Goal: Task Accomplishment & Management: Manage account settings

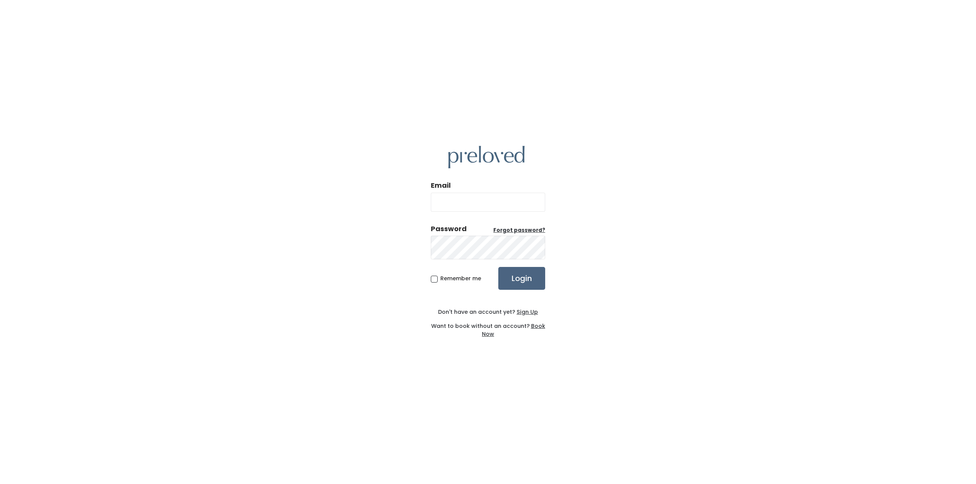
type input "rmichellekelly@gmail.com"
click at [521, 273] on input "Login" at bounding box center [521, 278] width 47 height 23
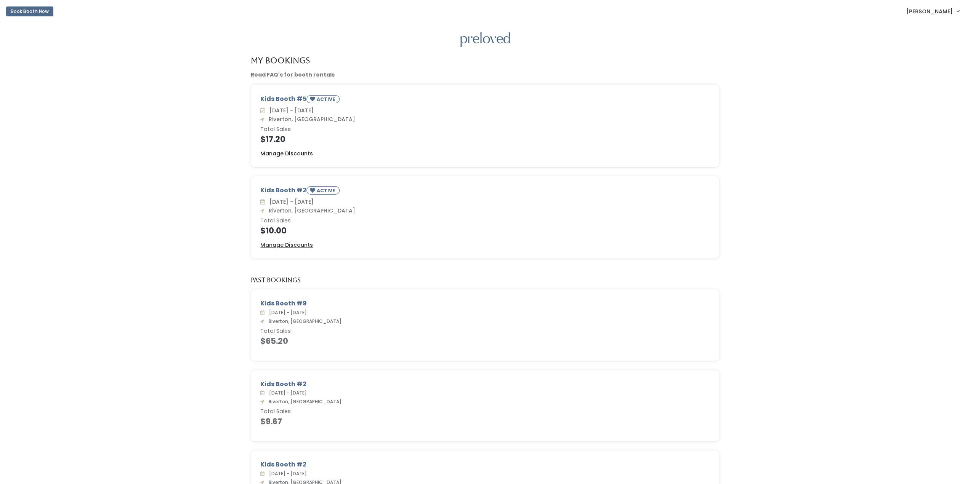
click at [313, 157] on u "Manage Discounts" at bounding box center [286, 154] width 53 height 8
click at [304, 249] on u "Manage Discounts" at bounding box center [286, 245] width 53 height 8
